Goal: Task Accomplishment & Management: Manage account settings

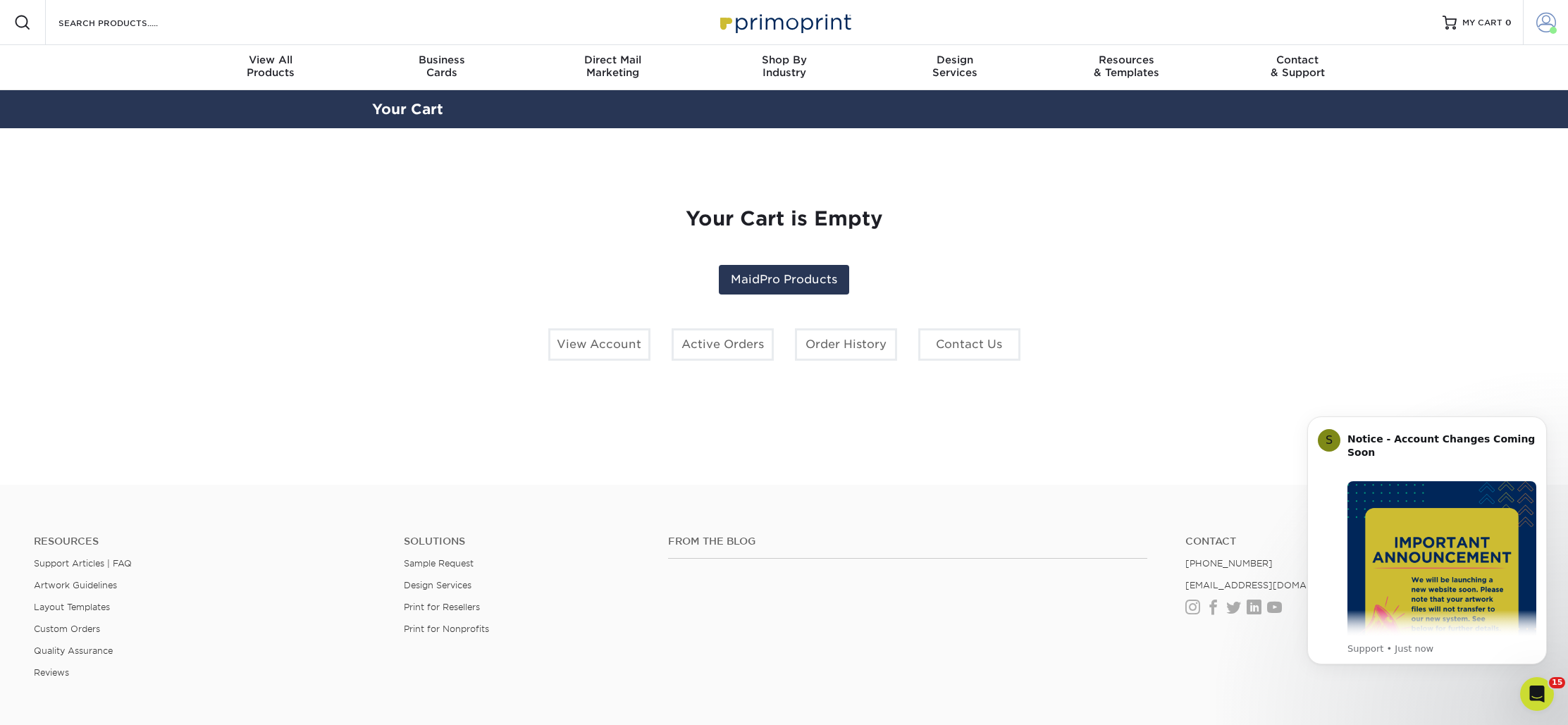
click at [1537, 18] on span at bounding box center [1546, 23] width 20 height 20
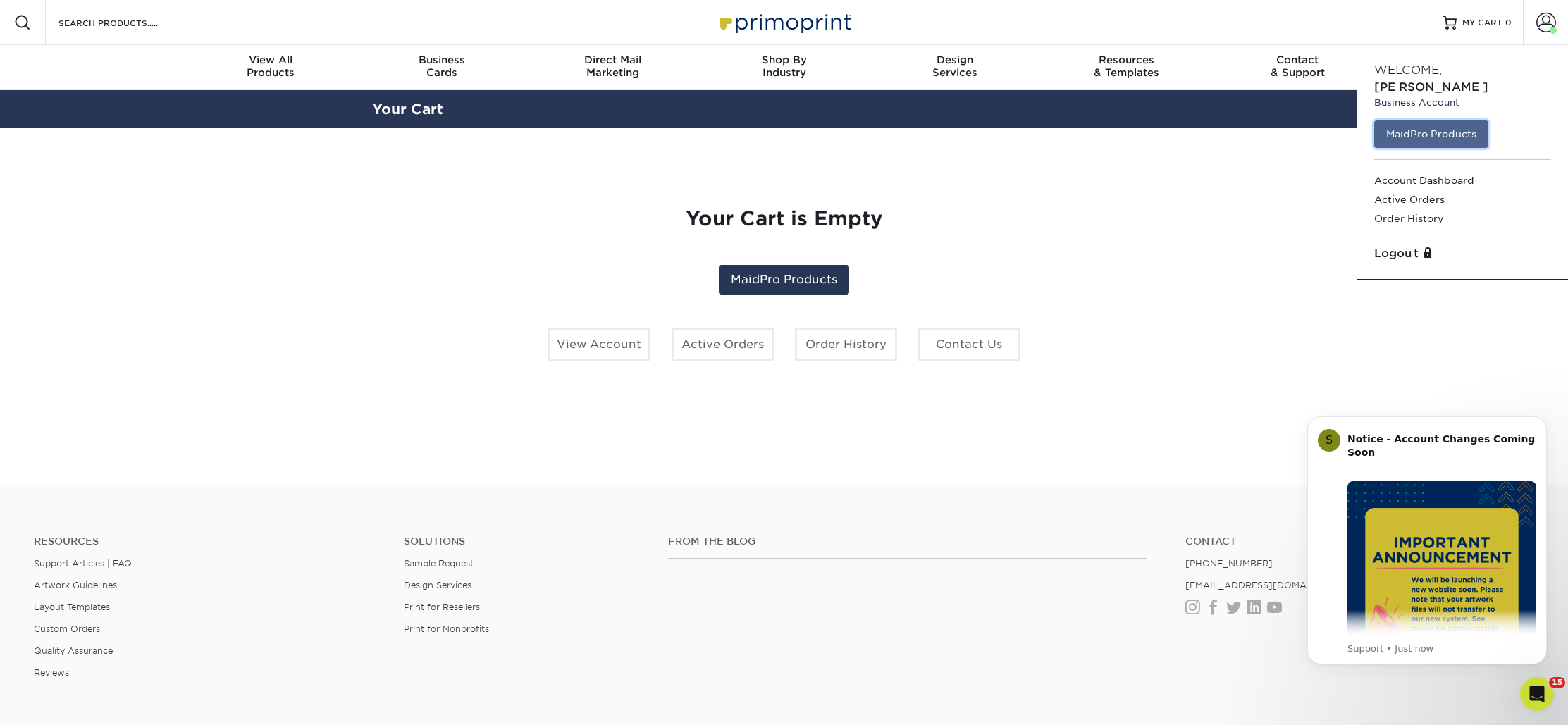
click at [1420, 122] on link "MaidPro Products" at bounding box center [1432, 134] width 114 height 27
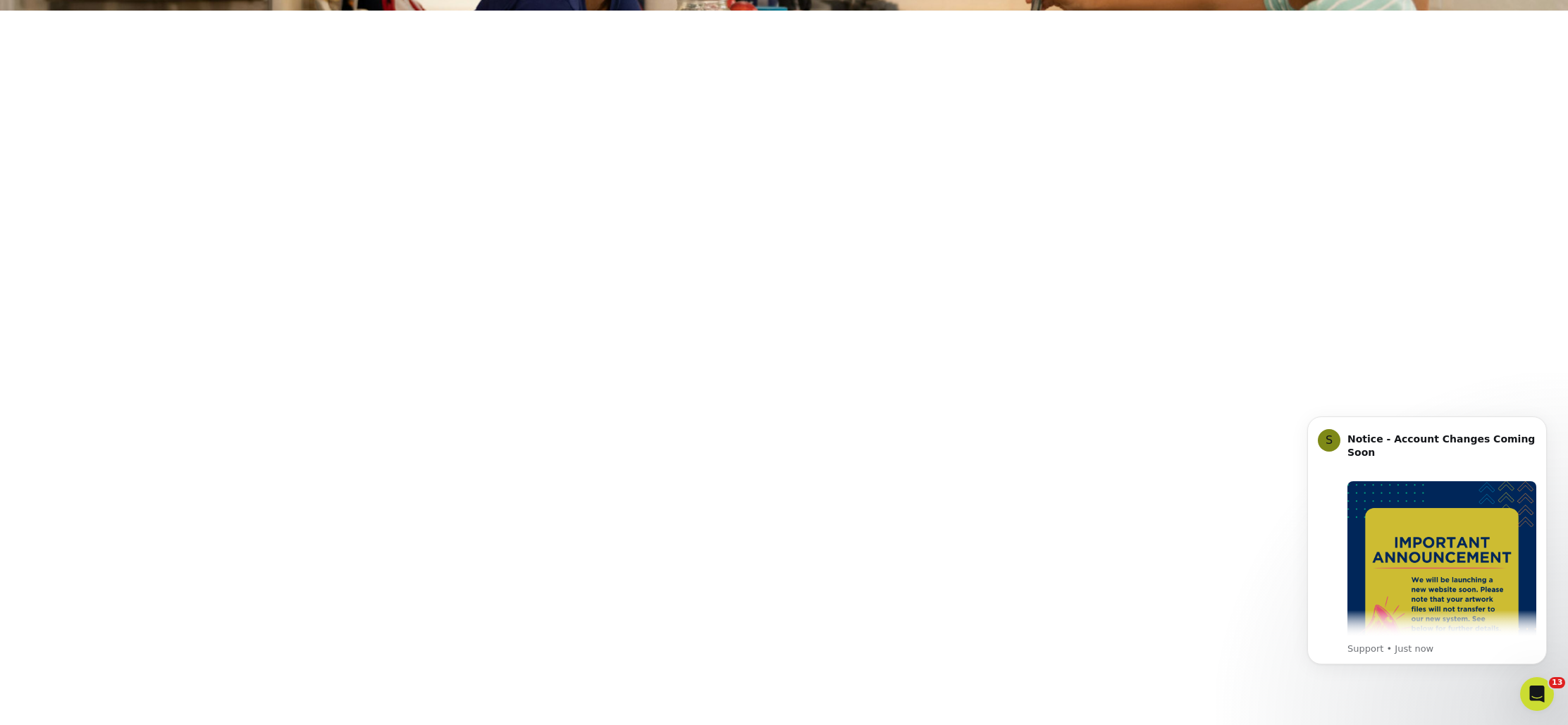
scroll to position [263, 0]
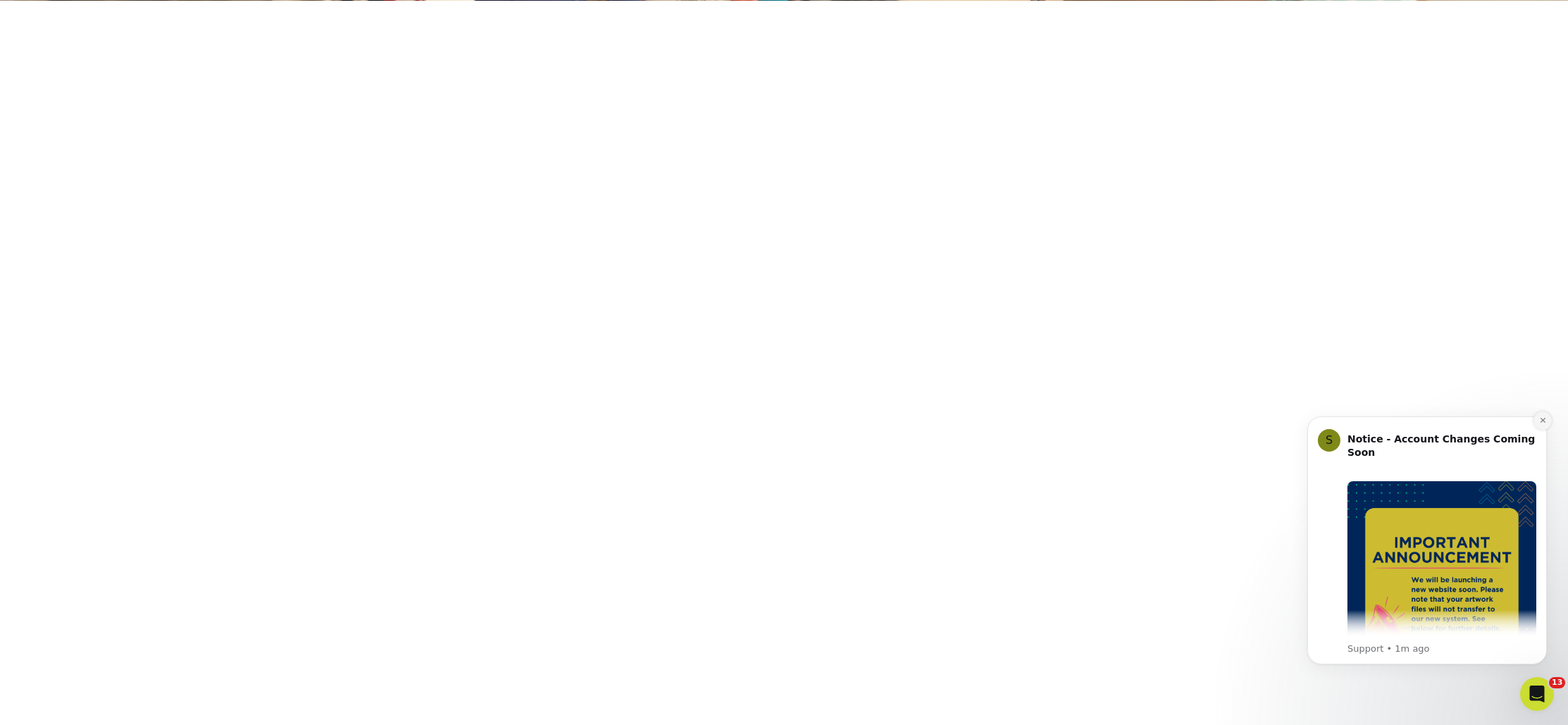
click at [1539, 418] on icon "Dismiss notification" at bounding box center [1543, 420] width 8 height 8
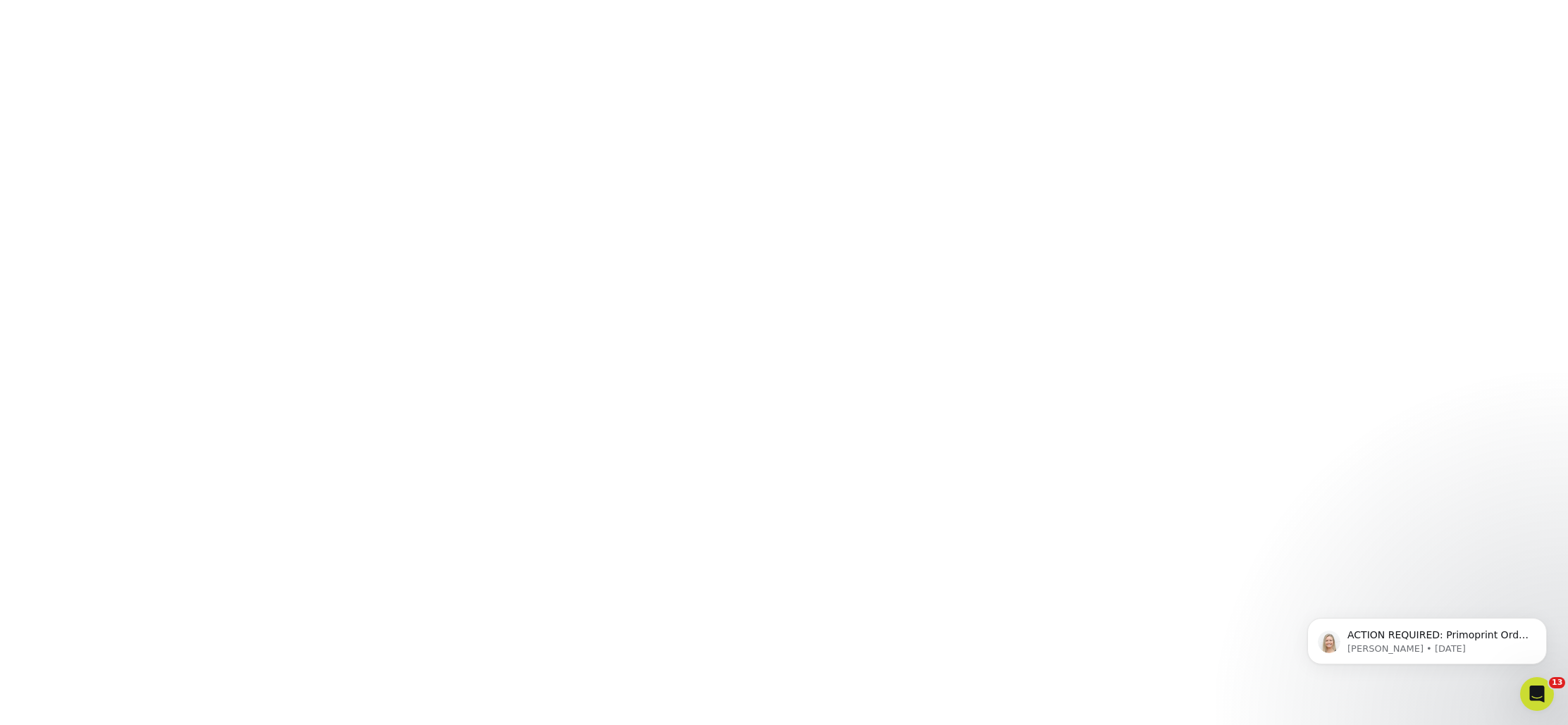
scroll to position [310, 0]
click at [1431, 600] on div "ACTION REQUIRED: Primoprint Order 25729-31359-95304 Hello, We are reaching out …" at bounding box center [1427, 576] width 259 height 176
click at [1430, 609] on div "ACTION REQUIRED: Primoprint Order 25729-31359-95304 Hello, We are reaching out …" at bounding box center [1427, 576] width 259 height 176
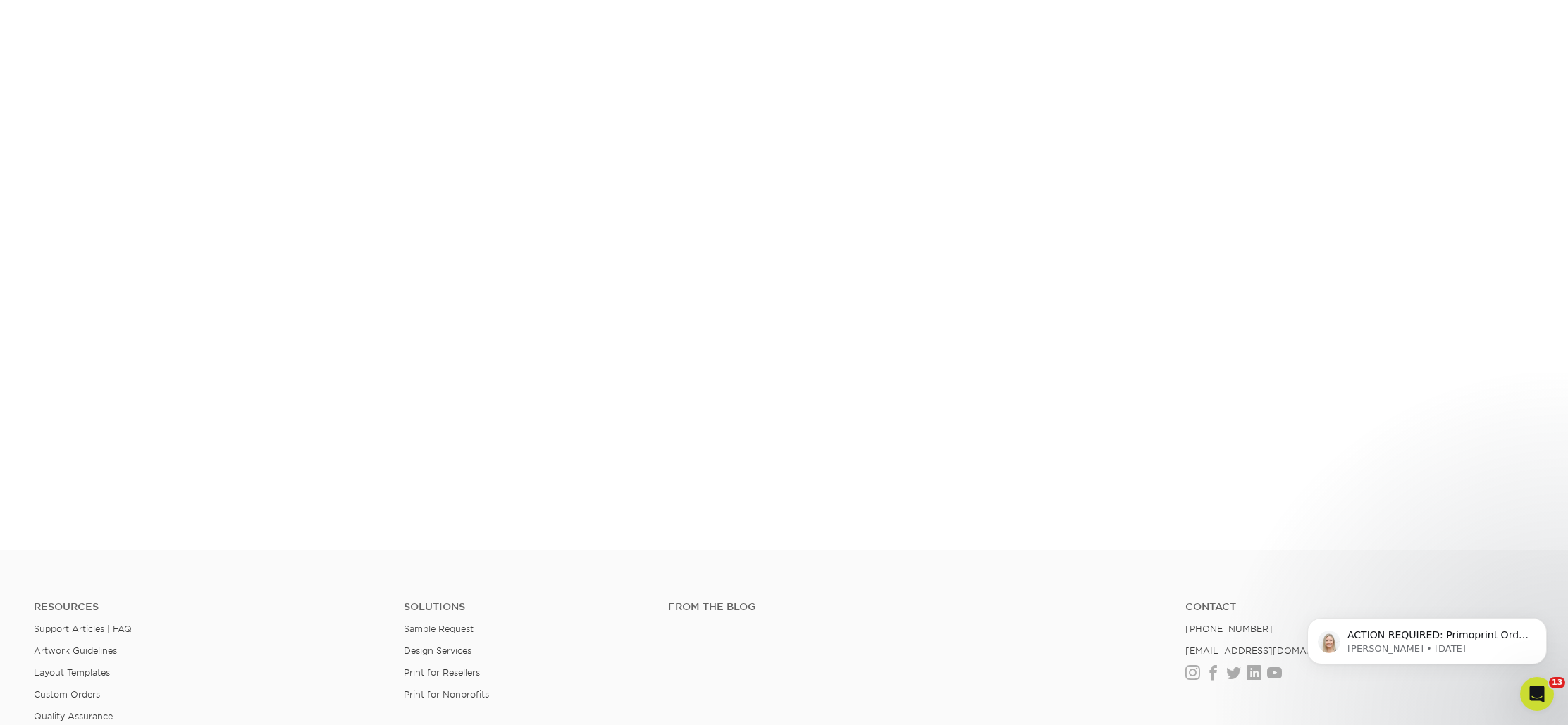
scroll to position [263, 0]
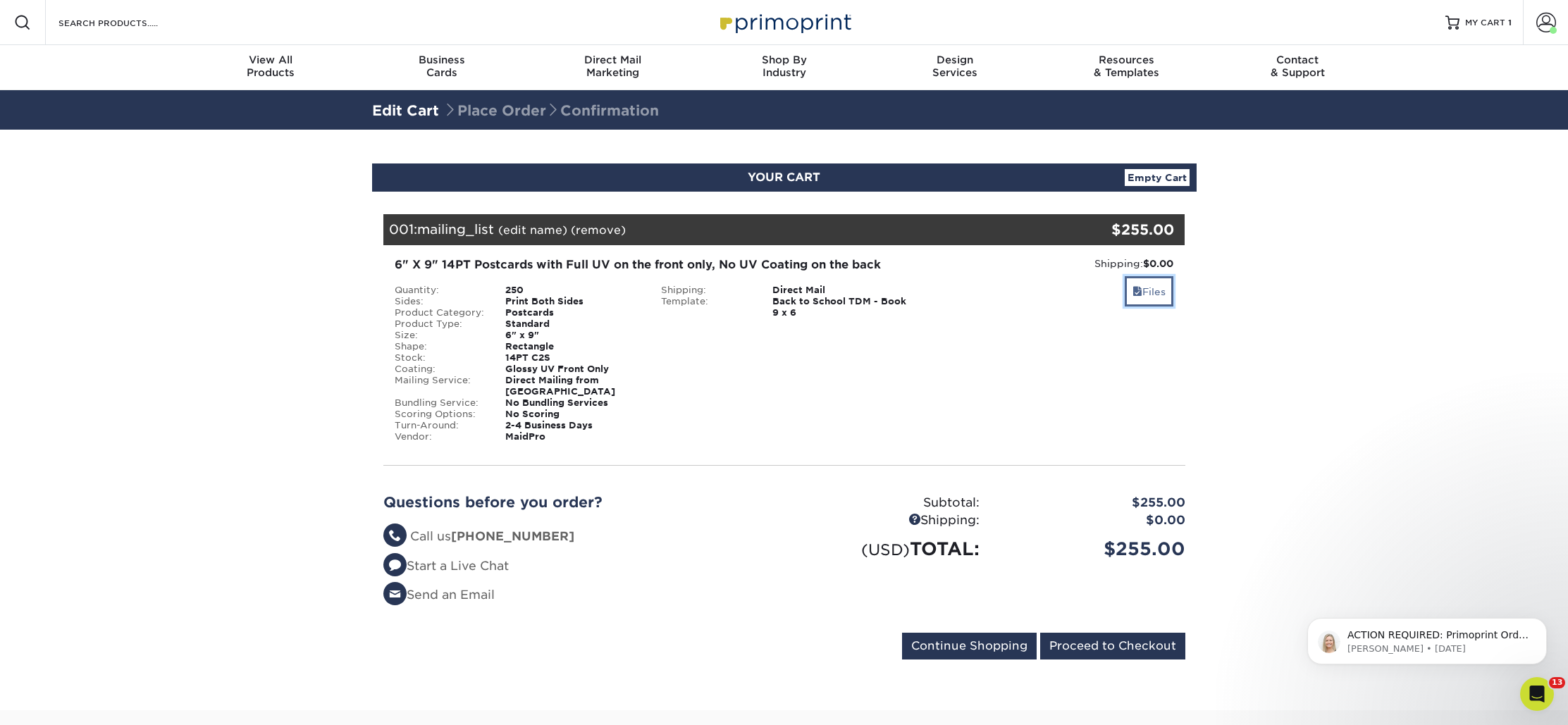
click at [1159, 298] on link "Files" at bounding box center [1149, 292] width 49 height 30
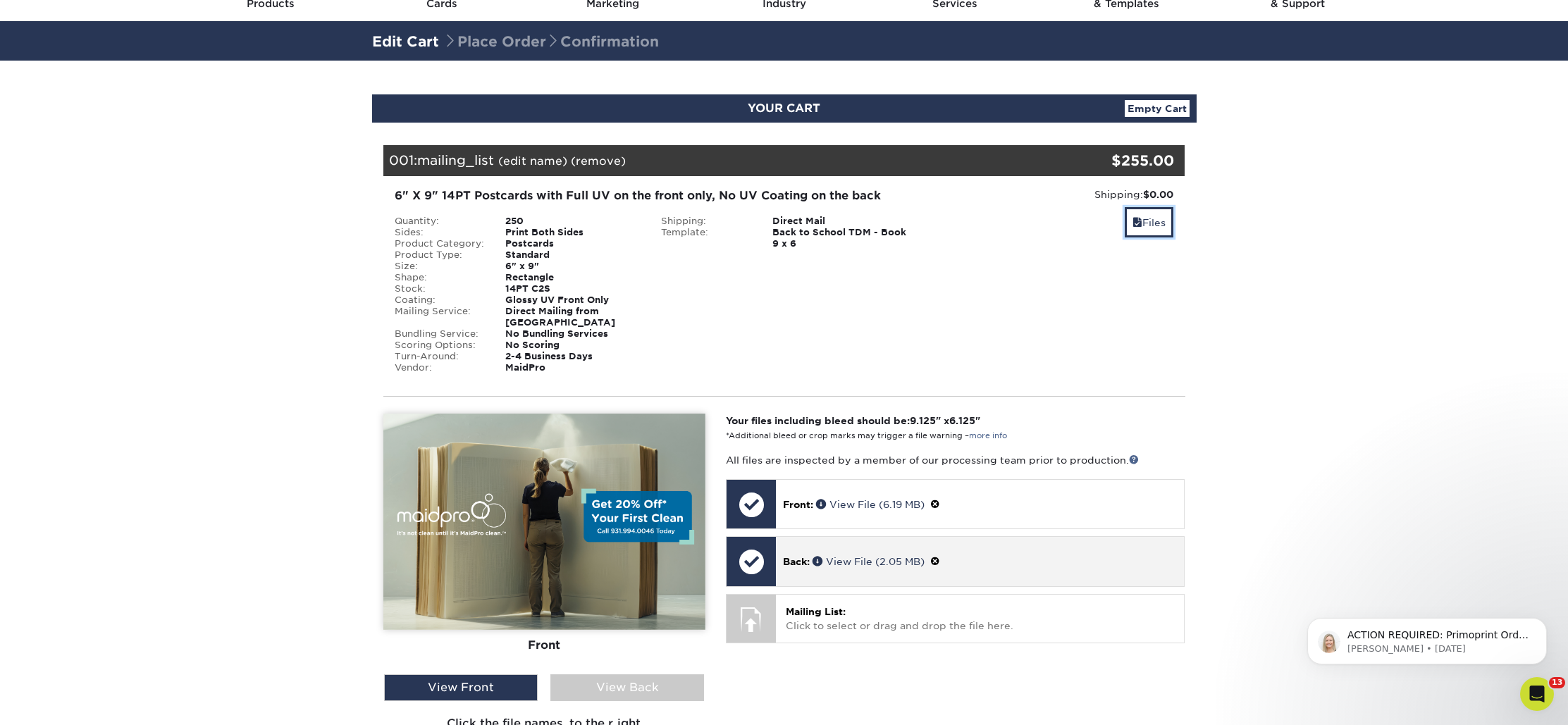
scroll to position [71, 0]
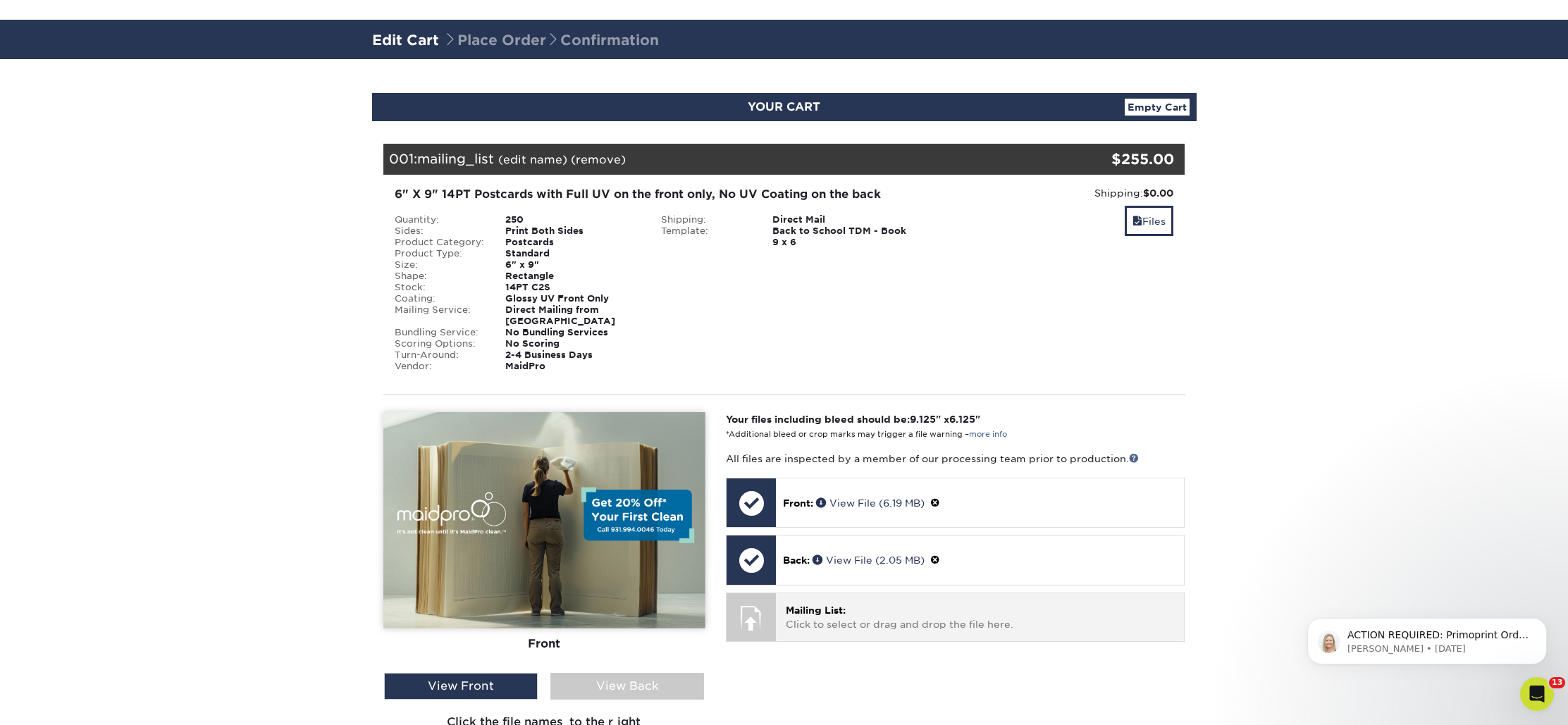
click at [940, 622] on div "Mailing List: Click to select or drag and drop the file here. Choose file" at bounding box center [979, 617] width 408 height 47
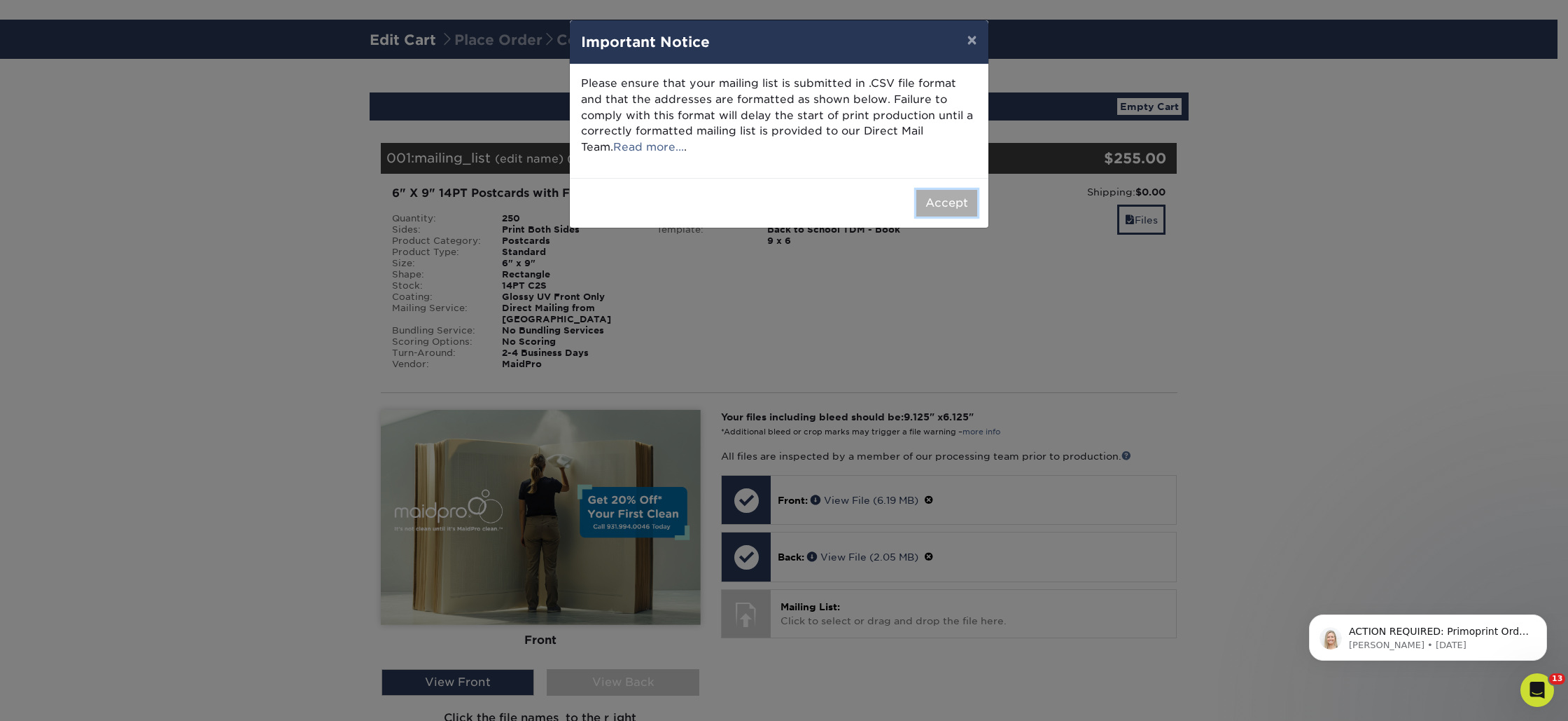
click at [930, 199] on button "Accept" at bounding box center [947, 203] width 61 height 27
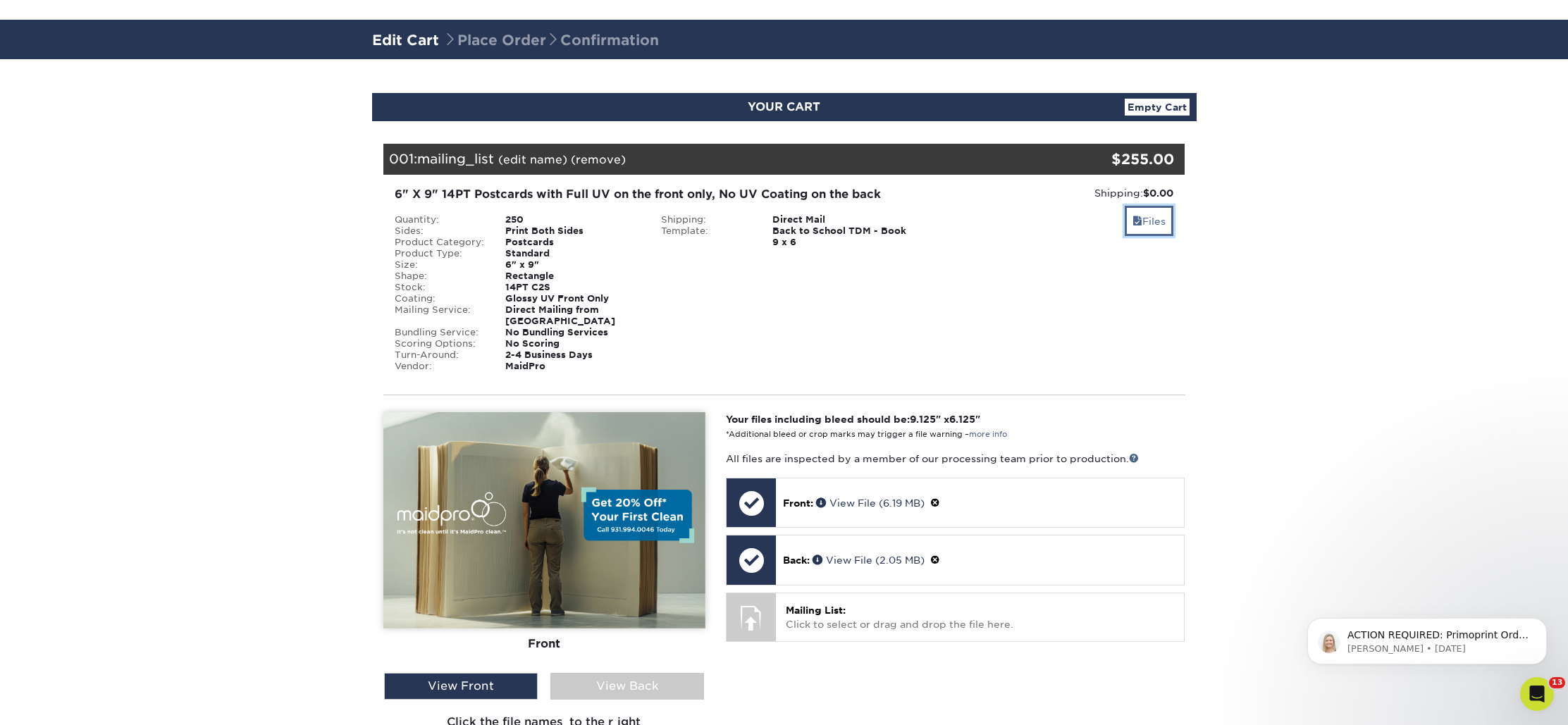
click at [1147, 222] on link "Files" at bounding box center [1149, 221] width 49 height 30
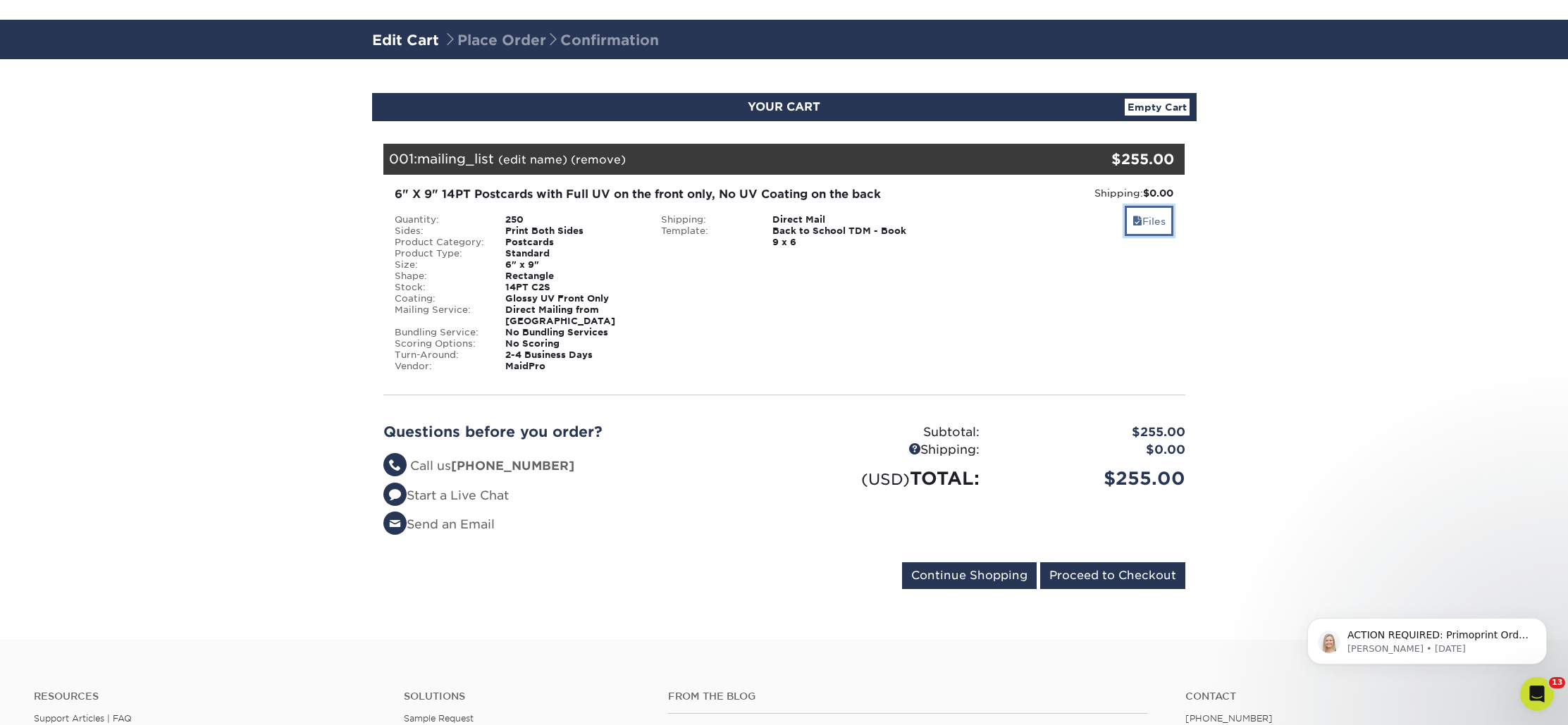
click at [1147, 220] on link "Files" at bounding box center [1149, 221] width 49 height 30
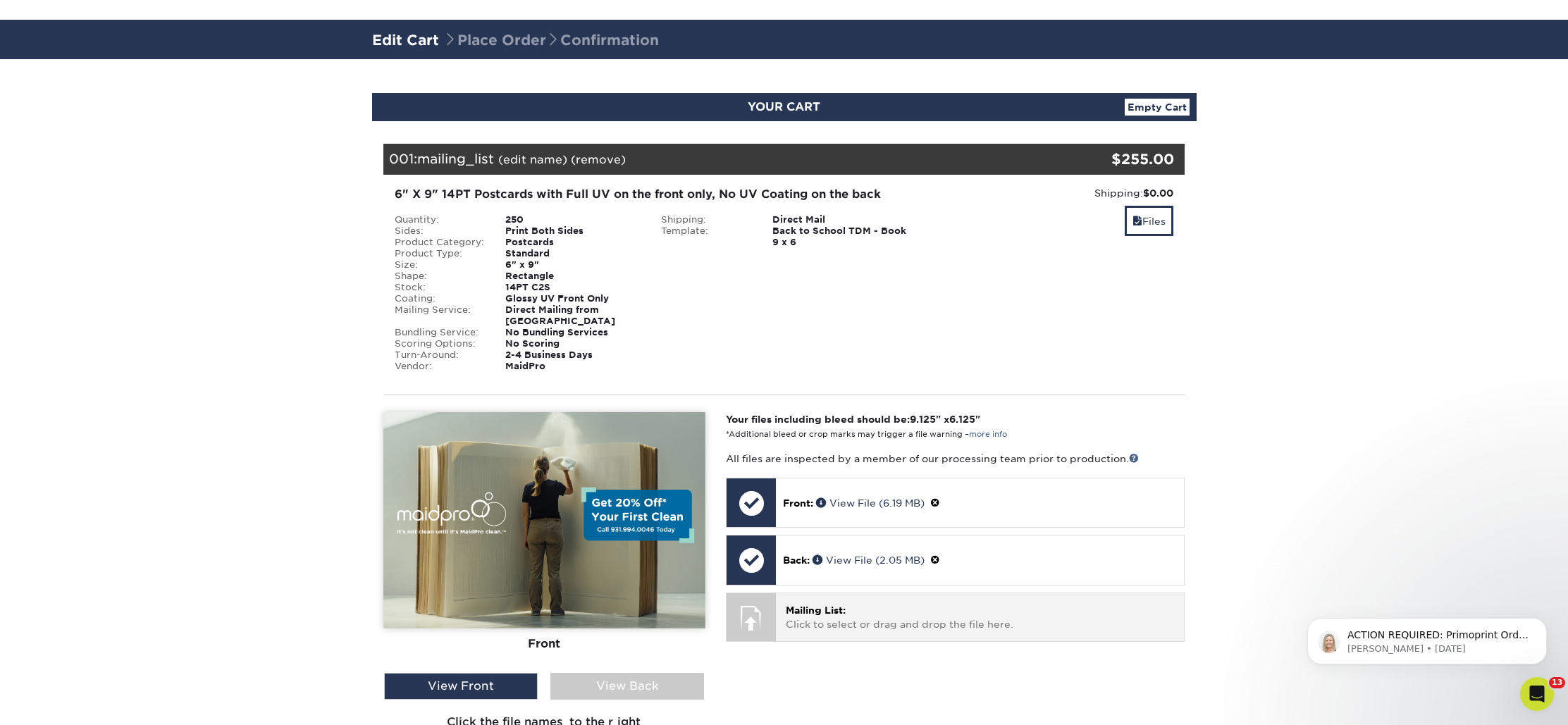
click at [769, 600] on div at bounding box center [752, 618] width 50 height 50
click at [810, 605] on span "Mailing List:" at bounding box center [816, 610] width 60 height 11
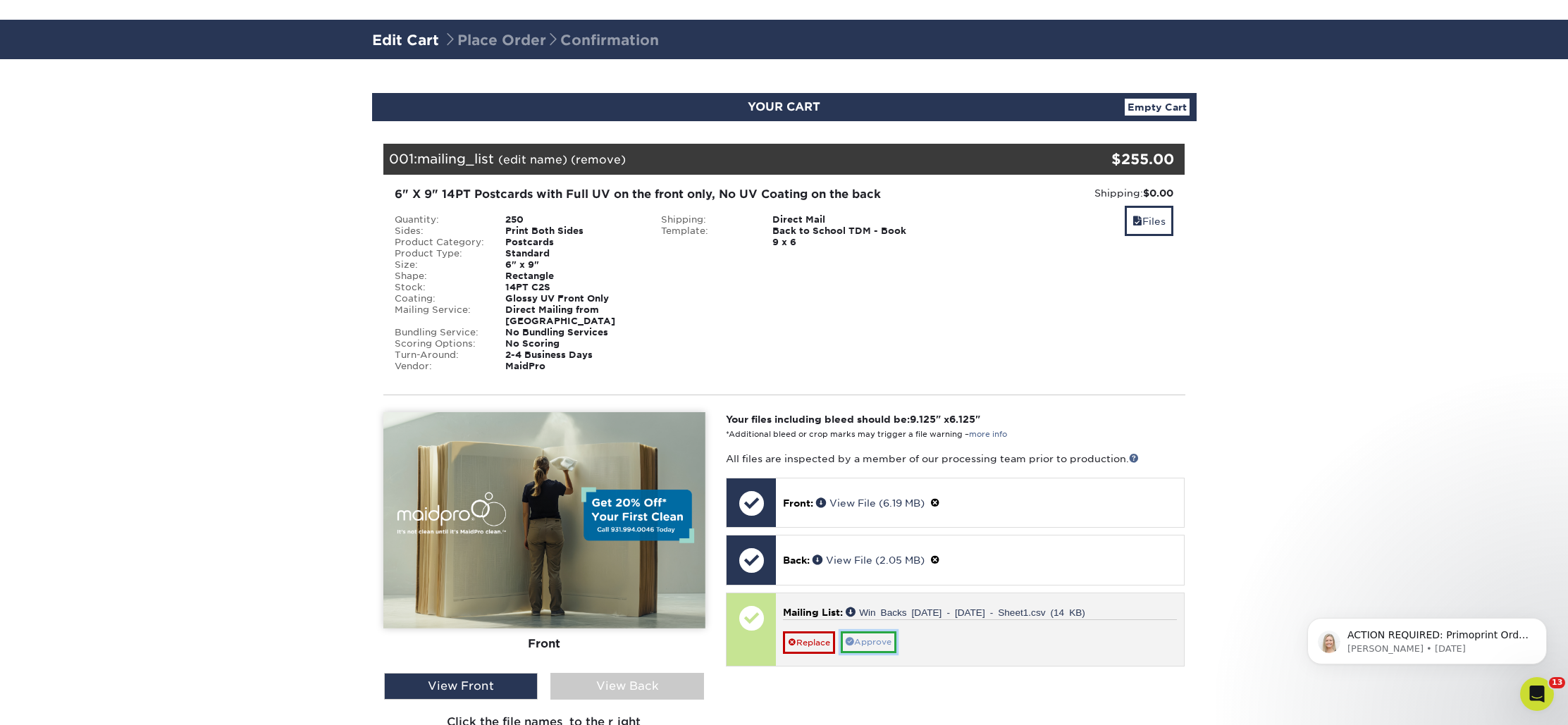
click at [893, 631] on link "Approve" at bounding box center [869, 642] width 56 height 22
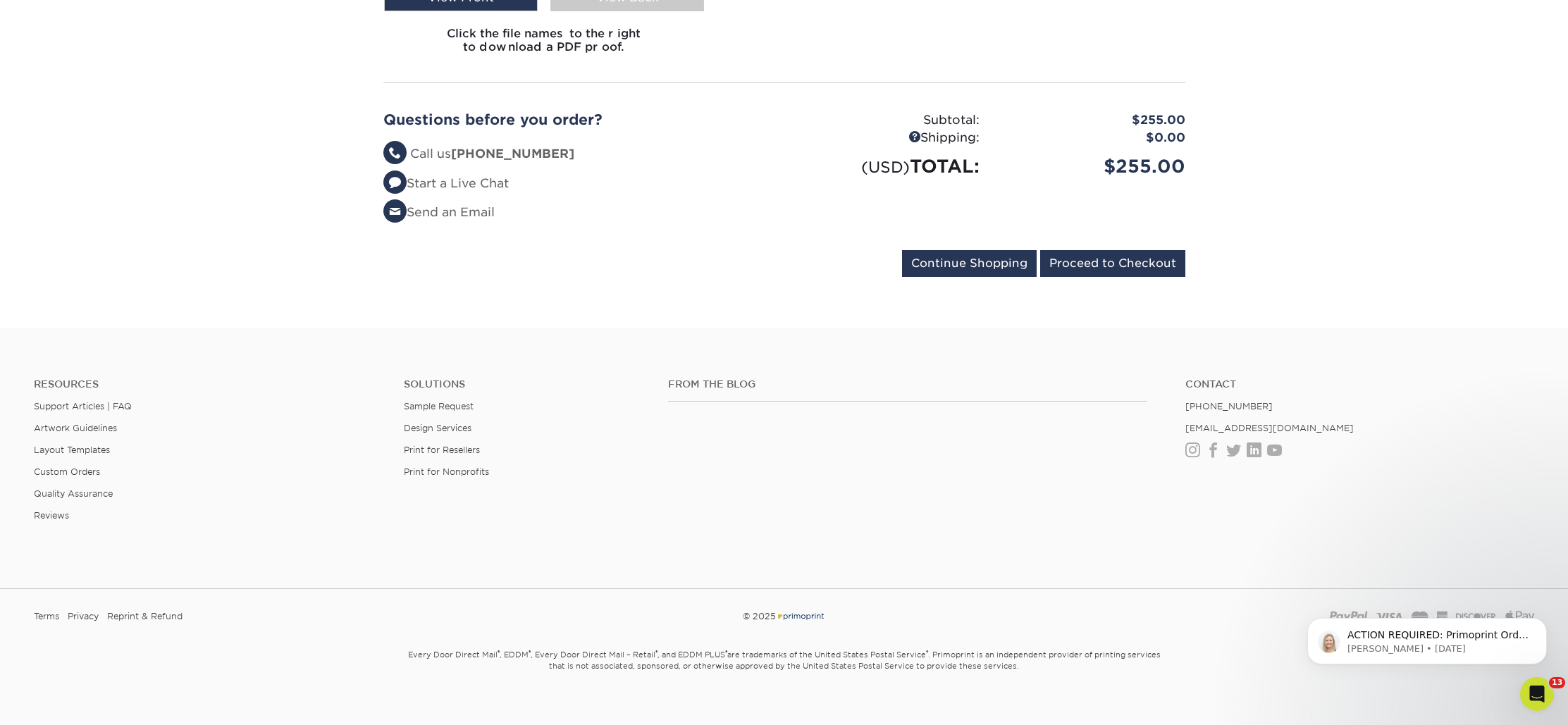
scroll to position [764, 0]
